Goal: Task Accomplishment & Management: Manage account settings

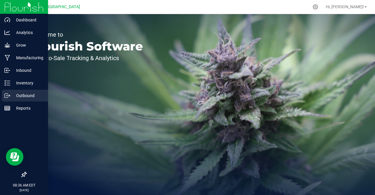
click at [13, 95] on p "Outbound" at bounding box center [27, 95] width 35 height 7
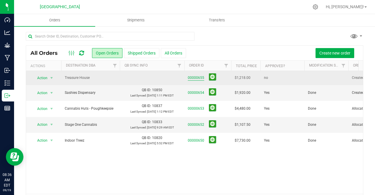
click at [201, 77] on link "00000655" at bounding box center [196, 78] width 16 height 6
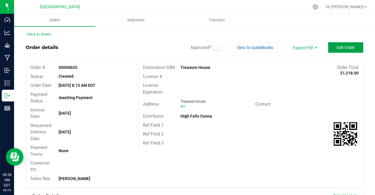
click at [339, 50] on span "Edit Order" at bounding box center [346, 47] width 18 height 5
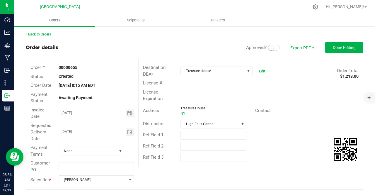
click at [269, 48] on small at bounding box center [271, 47] width 5 height 5
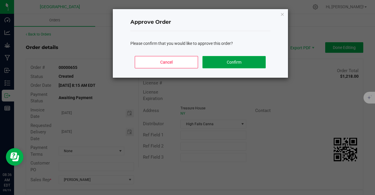
click at [232, 61] on button "Confirm" at bounding box center [234, 62] width 63 height 12
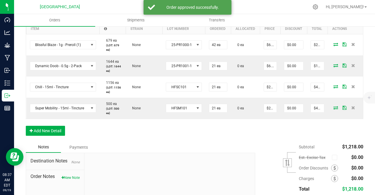
scroll to position [182, 0]
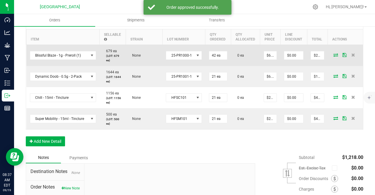
click at [334, 55] on icon at bounding box center [336, 55] width 5 height 4
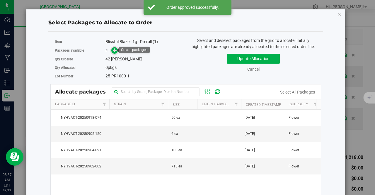
click at [114, 50] on icon at bounding box center [115, 50] width 4 height 4
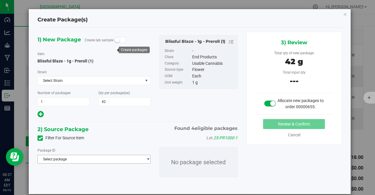
click at [94, 157] on span "Select package" at bounding box center [90, 159] width 105 height 8
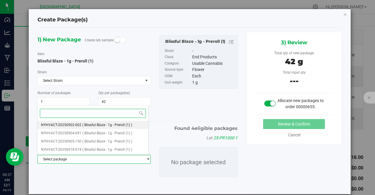
click at [122, 127] on li "NYHVACT-20250902-002 ( Blissful Blaze - 1g - Preroll (1) )" at bounding box center [93, 125] width 111 height 8
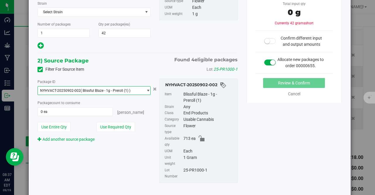
scroll to position [68, 0]
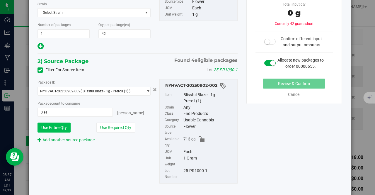
click at [65, 127] on button "Use Entire Qty" at bounding box center [54, 128] width 33 height 10
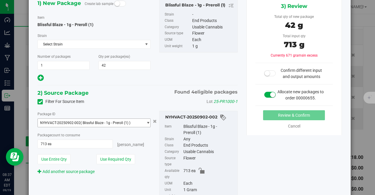
scroll to position [36, 0]
click at [105, 160] on button "Use Required Qty" at bounding box center [115, 159] width 39 height 10
type input "42 ea"
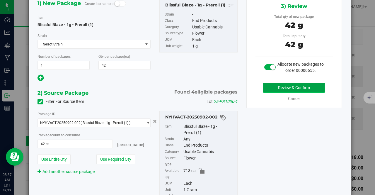
click at [311, 84] on button "Review & Confirm" at bounding box center [294, 88] width 62 height 10
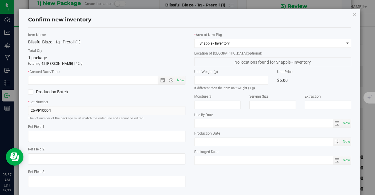
click at [184, 82] on div "Item Name Blissful Blaze - 1g - Preroll (1) Total Qty 1 package totaling 42 [PE…" at bounding box center [107, 112] width 166 height 160
click at [181, 80] on span "Now" at bounding box center [181, 80] width 10 height 9
type input "[DATE] 8:37 AM"
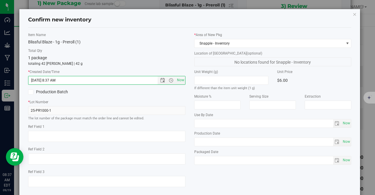
scroll to position [29, 0]
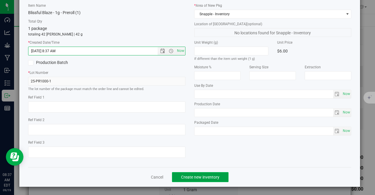
click at [199, 180] on button "Create new inventory" at bounding box center [200, 177] width 57 height 10
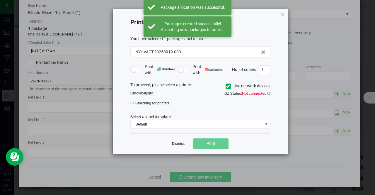
click at [180, 143] on link "Dismiss" at bounding box center [178, 143] width 13 height 5
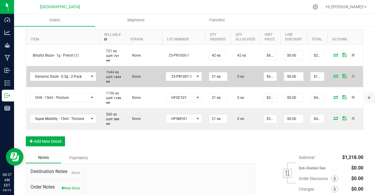
click at [334, 74] on icon at bounding box center [336, 76] width 5 height 4
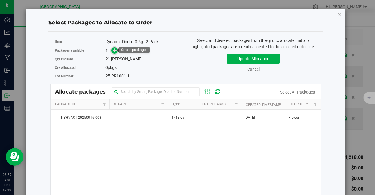
click at [113, 50] on icon at bounding box center [115, 50] width 4 height 4
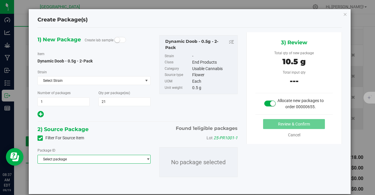
click at [78, 157] on span "Select package" at bounding box center [90, 159] width 105 height 8
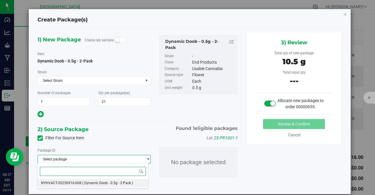
click at [73, 180] on li "NYHVACT-20250916-008 ( Dynamic Doob - 0.5g - 2-Pack )" at bounding box center [93, 183] width 111 height 8
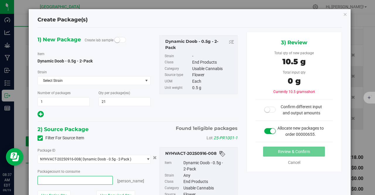
click at [93, 181] on span at bounding box center [75, 180] width 75 height 9
type input "21"
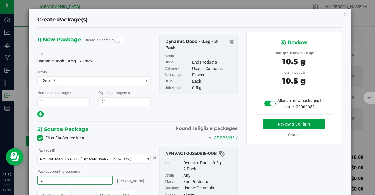
type input "21 ea"
click at [286, 124] on button "Review & Confirm" at bounding box center [294, 124] width 62 height 10
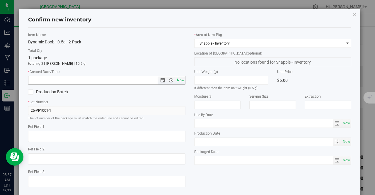
click at [180, 82] on span "Now" at bounding box center [181, 80] width 10 height 9
type input "[DATE] 8:37 AM"
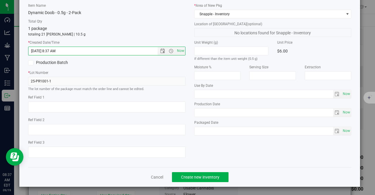
scroll to position [29, 0]
click at [206, 177] on span "Create new inventory" at bounding box center [200, 177] width 38 height 5
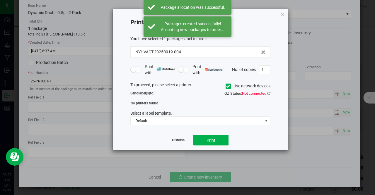
click at [175, 140] on body "Confirm new inventory Item Name Dynamic Doob - 0.5g - 2-Pack Total Qty 1 packag…" at bounding box center [187, 97] width 375 height 195
click at [179, 138] on link "Dismiss" at bounding box center [178, 140] width 13 height 5
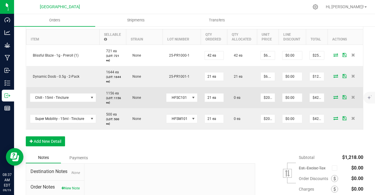
click at [334, 96] on icon at bounding box center [336, 97] width 5 height 4
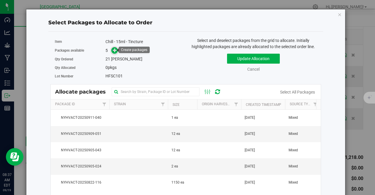
click at [113, 50] on icon at bounding box center [115, 50] width 4 height 4
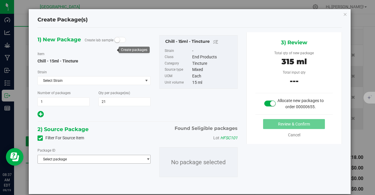
click at [93, 159] on span "Select package" at bounding box center [90, 159] width 105 height 8
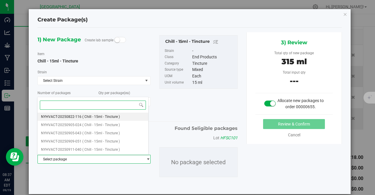
click at [82, 118] on span "( Chill - 15ml - Tincture )" at bounding box center [101, 117] width 38 height 4
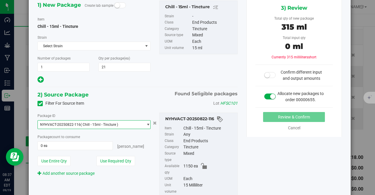
scroll to position [35, 0]
click at [106, 162] on button "Use Required Qty" at bounding box center [115, 161] width 39 height 10
type input "21 ea"
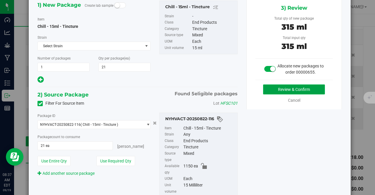
click at [296, 88] on button "Review & Confirm" at bounding box center [294, 89] width 62 height 10
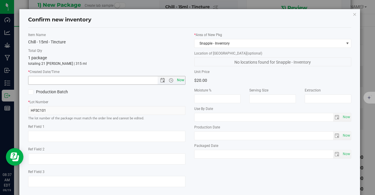
click at [180, 79] on span "Now" at bounding box center [181, 80] width 10 height 9
type input "[DATE] 8:37 AM"
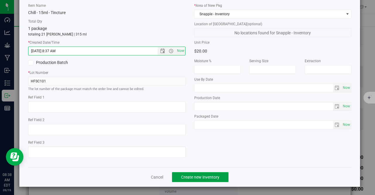
click at [199, 179] on button "Create new inventory" at bounding box center [200, 177] width 57 height 10
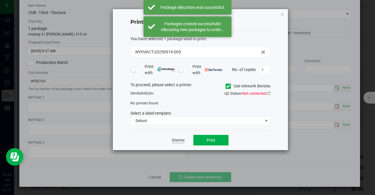
click at [182, 139] on link "Dismiss" at bounding box center [178, 140] width 13 height 5
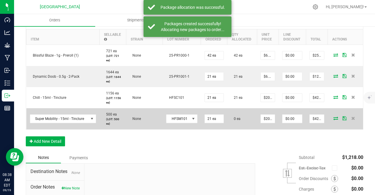
click at [336, 115] on td at bounding box center [345, 118] width 35 height 21
click at [334, 116] on icon at bounding box center [336, 118] width 5 height 4
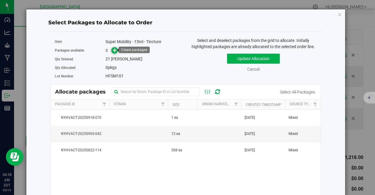
click at [116, 50] on icon at bounding box center [115, 50] width 4 height 4
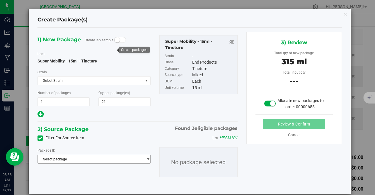
click at [94, 160] on span "Select package" at bounding box center [90, 159] width 105 height 8
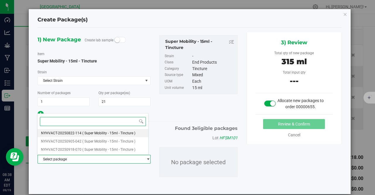
click at [92, 131] on span "( Super Mobility - 15ml - Tincture )" at bounding box center [108, 133] width 53 height 4
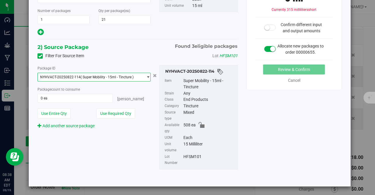
scroll to position [82, 0]
click at [114, 109] on button "Use Required Qty" at bounding box center [115, 114] width 39 height 10
type input "21 ea"
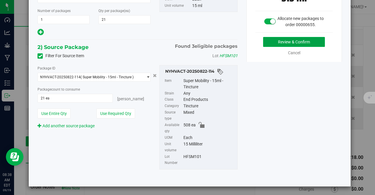
click at [296, 40] on button "Review & Confirm" at bounding box center [294, 42] width 62 height 10
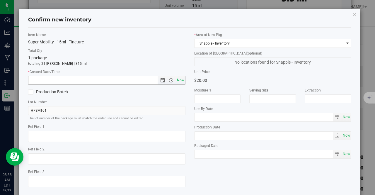
click at [178, 80] on span "Now" at bounding box center [181, 80] width 10 height 9
type input "[DATE] 8:38 AM"
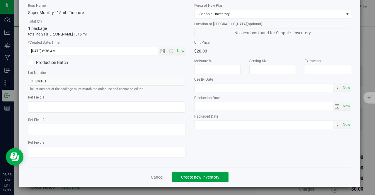
click at [206, 175] on span "Create new inventory" at bounding box center [200, 177] width 38 height 5
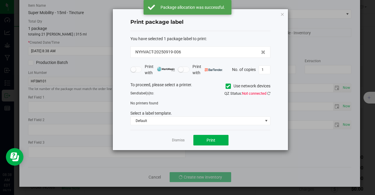
click at [179, 135] on div "Dismiss Print" at bounding box center [200, 140] width 140 height 20
click at [179, 138] on link "Dismiss" at bounding box center [178, 140] width 13 height 5
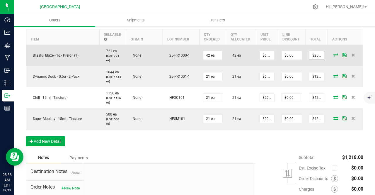
type input "252"
click at [312, 56] on input "252" at bounding box center [317, 55] width 15 height 8
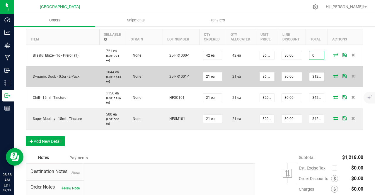
type input "0"
type input "$0.00000"
type input "$0.00"
click at [314, 74] on input "126" at bounding box center [317, 76] width 15 height 8
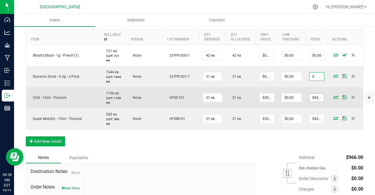
type input "0"
type input "$0.00000"
type input "$0.00"
click at [311, 100] on input "420" at bounding box center [317, 98] width 15 height 8
type input "20"
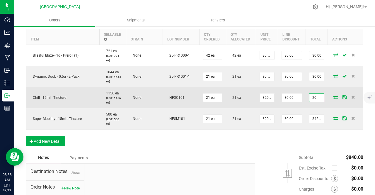
click at [311, 100] on input "20" at bounding box center [317, 98] width 15 height 8
click at [311, 100] on input at bounding box center [317, 98] width 15 height 8
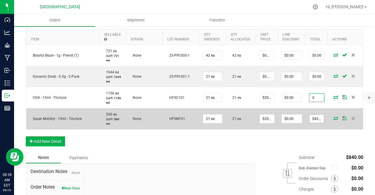
type input "0"
type input "$0.00000"
type input "$0.00"
click at [312, 117] on input "420" at bounding box center [317, 119] width 15 height 8
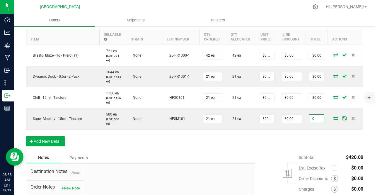
type input "0"
type input "$0.00000"
type input "$0.00"
click at [317, 144] on div "Order Details Print All Labels Item Sellable Strain Lot Number Qty Ordered Qty …" at bounding box center [195, 83] width 338 height 138
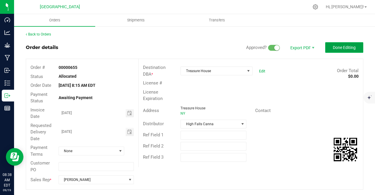
click at [351, 50] on button "Done Editing" at bounding box center [345, 47] width 38 height 11
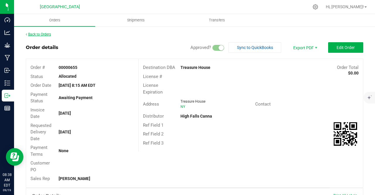
click at [36, 35] on link "Back to Orders" at bounding box center [38, 34] width 25 height 4
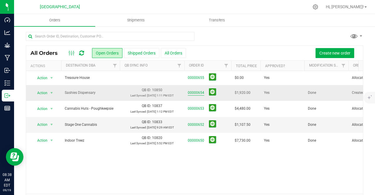
click at [201, 93] on link "00000654" at bounding box center [196, 93] width 16 height 6
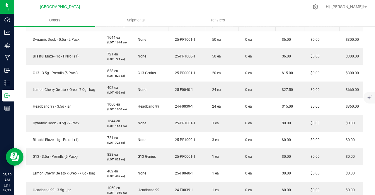
scroll to position [183, 0]
click at [174, 104] on span "24-F0039-1" at bounding box center [182, 106] width 21 height 4
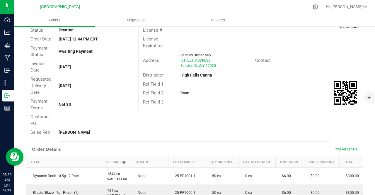
scroll to position [0, 0]
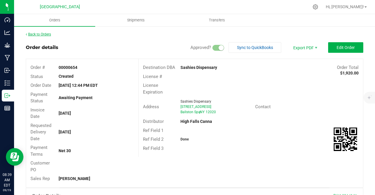
click at [42, 32] on link "Back to Orders" at bounding box center [38, 34] width 25 height 4
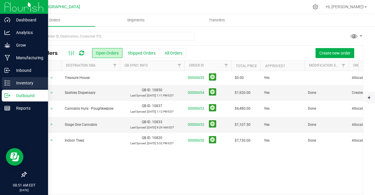
click at [19, 79] on p "Inventory" at bounding box center [27, 82] width 35 height 7
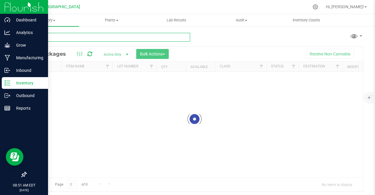
click at [117, 38] on div "Inventory All packages All inventory Waste log Create inventory Plants All plan…" at bounding box center [194, 104] width 361 height 181
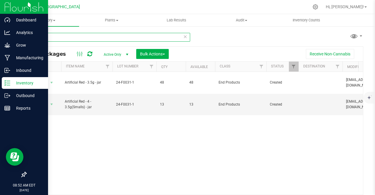
type input "artificial"
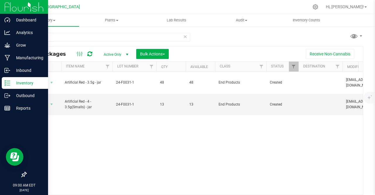
click at [118, 150] on div "Action Action Adjust qty Create package Edit attributes Global inventory Locate…" at bounding box center [194, 133] width 337 height 123
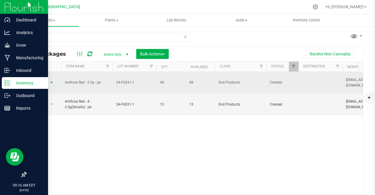
click at [51, 80] on span "select" at bounding box center [51, 82] width 5 height 5
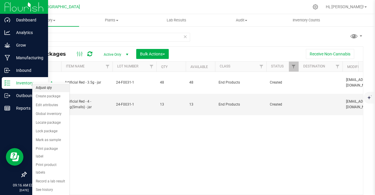
click at [51, 87] on li "Adjust qty" at bounding box center [50, 88] width 37 height 9
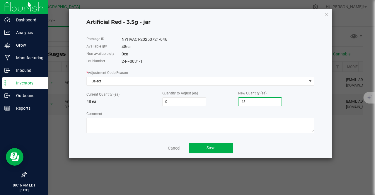
click at [268, 106] on input "48" at bounding box center [260, 102] width 43 height 8
type input "-48"
type input "-41"
type input "7"
type input "22"
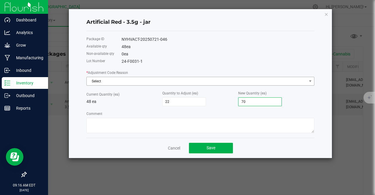
type input "70"
click at [218, 82] on span "Select" at bounding box center [197, 81] width 220 height 8
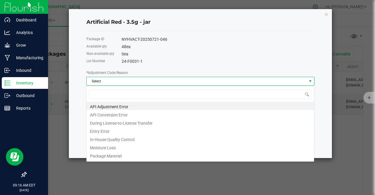
scroll to position [9, 228]
click at [134, 133] on li "Entry Error" at bounding box center [201, 130] width 228 height 8
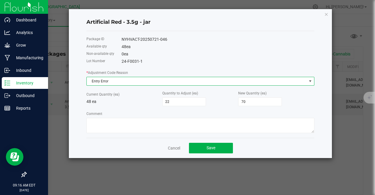
click at [172, 83] on span "Entry Error" at bounding box center [197, 81] width 220 height 8
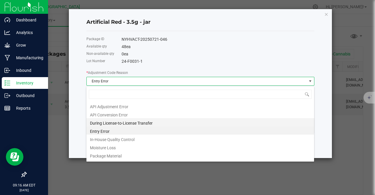
click at [129, 120] on li "During License-to-License Transfer" at bounding box center [201, 122] width 228 height 8
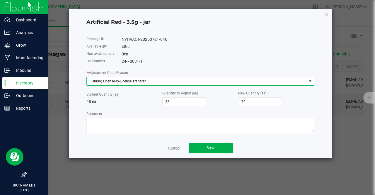
click at [157, 83] on span "During License-to-License Transfer" at bounding box center [197, 81] width 220 height 8
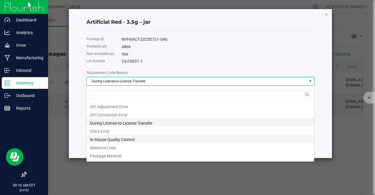
click at [120, 139] on li "In-House Quality Control" at bounding box center [201, 139] width 228 height 8
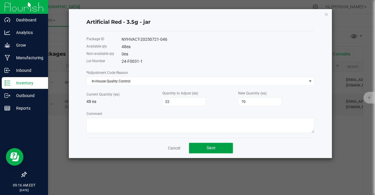
click at [209, 150] on span "Save" at bounding box center [211, 147] width 9 height 5
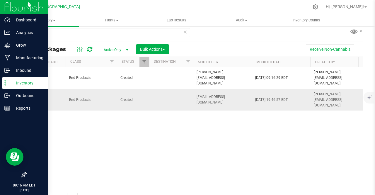
scroll to position [0, 0]
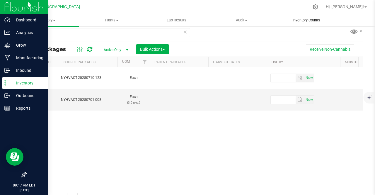
click at [292, 16] on uib-tab-heading "Inventory Counts" at bounding box center [306, 20] width 65 height 12
